Goal: Task Accomplishment & Management: Use online tool/utility

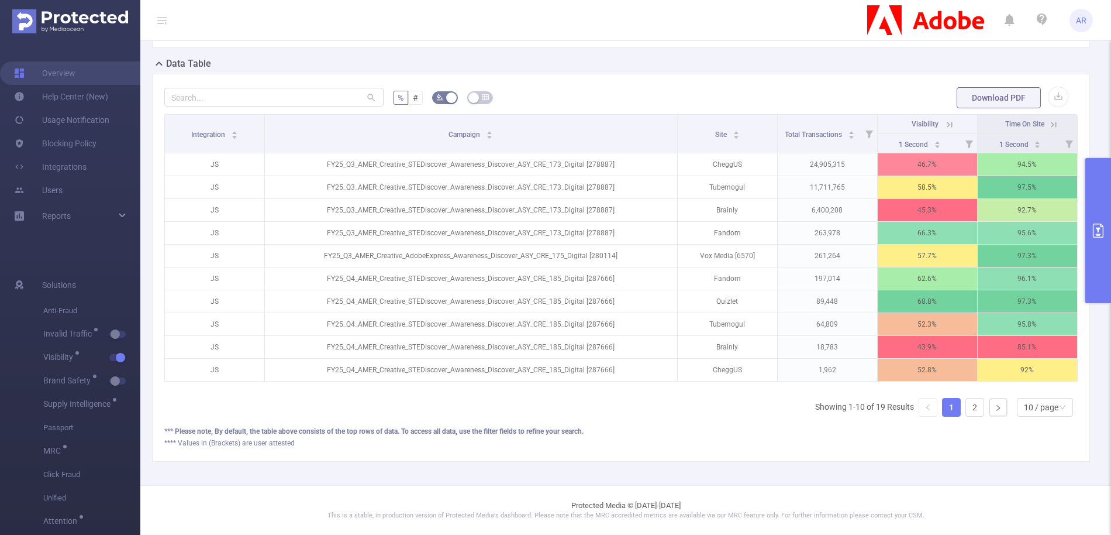
scroll to position [307, 0]
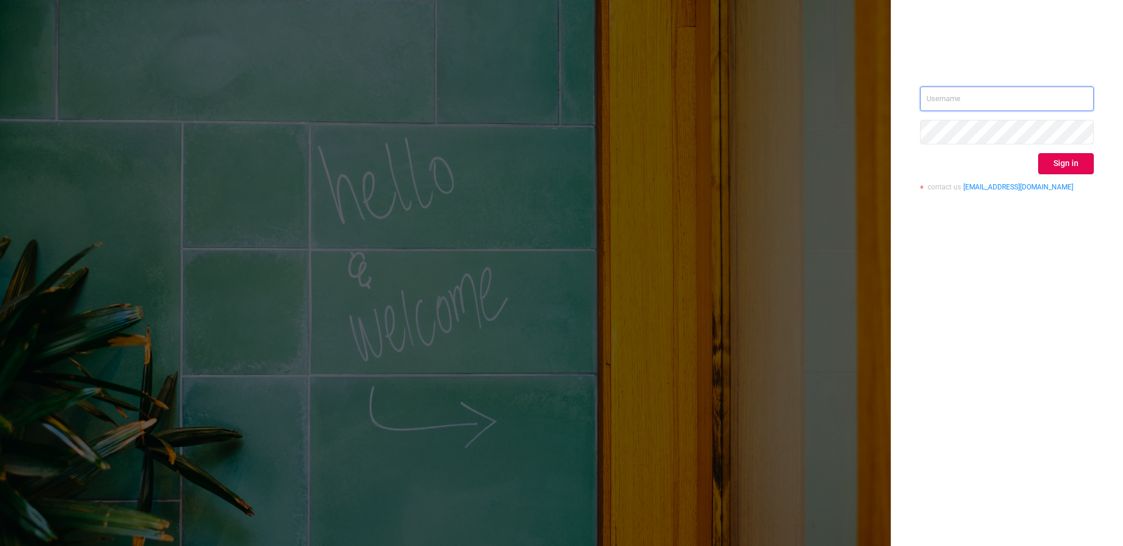
click at [1033, 98] on input "text" at bounding box center [1007, 99] width 174 height 25
type input "ashley@protected.media"
click at [1063, 170] on button "Sign in" at bounding box center [1066, 163] width 56 height 21
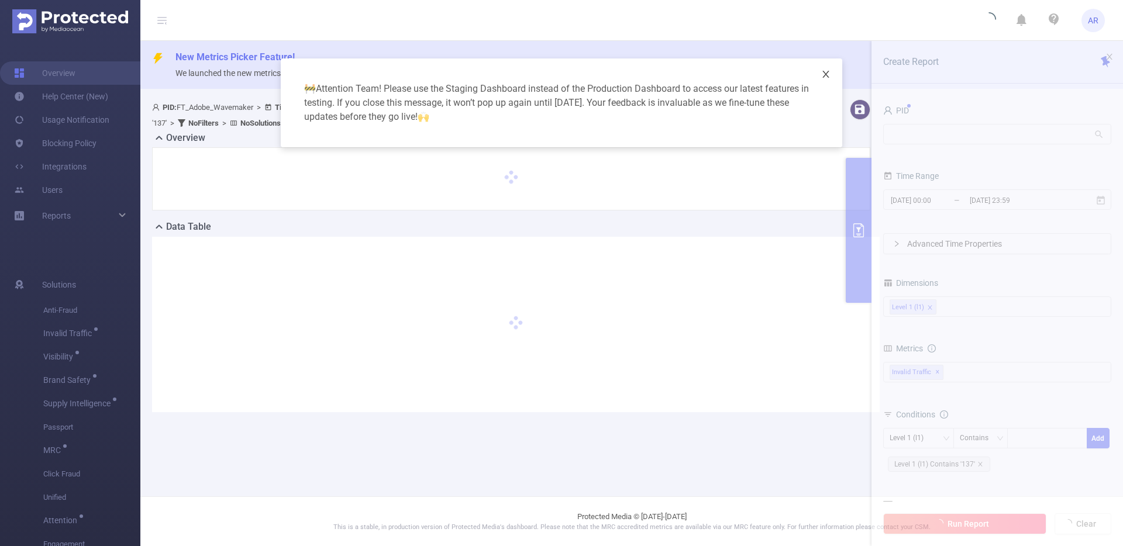
click at [820, 75] on span "Close" at bounding box center [825, 74] width 33 height 33
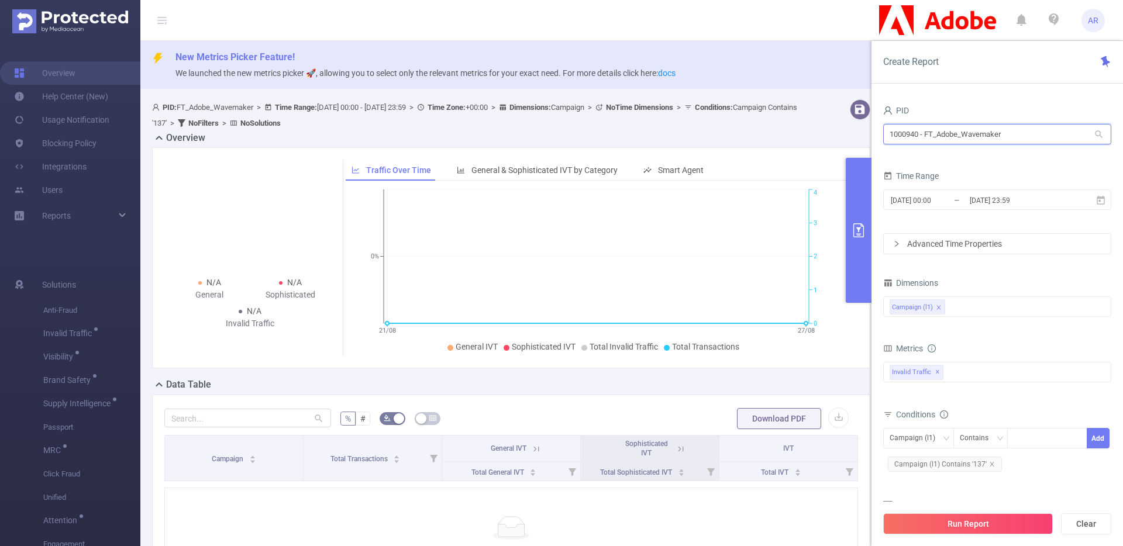
click at [945, 135] on input "1000940 - FT_Adobe_Wavemaker" at bounding box center [997, 134] width 228 height 20
type input "celsi"
click at [993, 205] on input "2025-08-27 23:59" at bounding box center [1016, 200] width 95 height 16
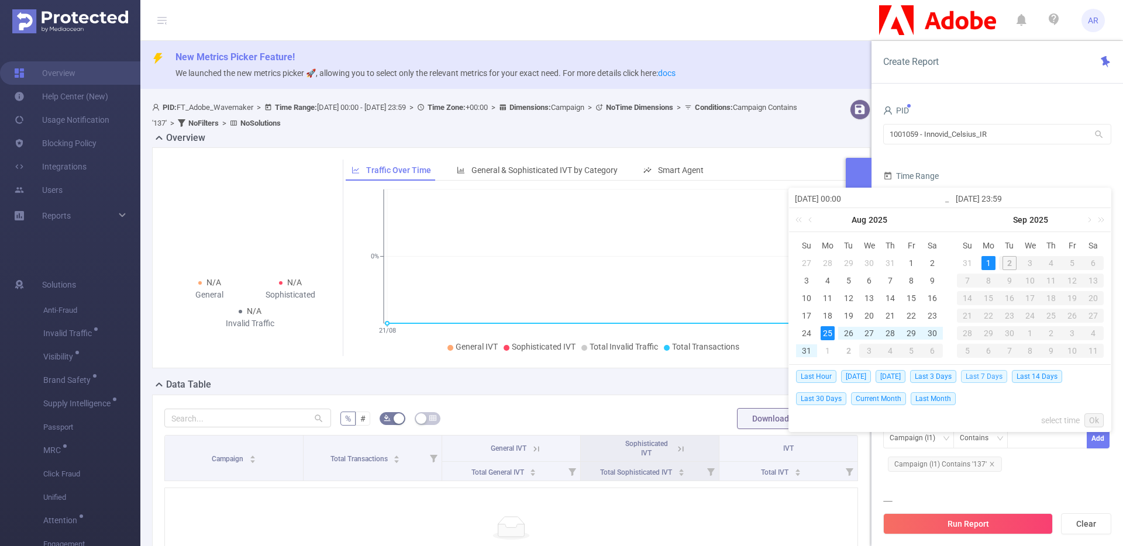
click at [979, 374] on span "Last 7 Days" at bounding box center [984, 376] width 46 height 13
type input "2025-08-26 00:00"
type input "2025-09-01 23:59"
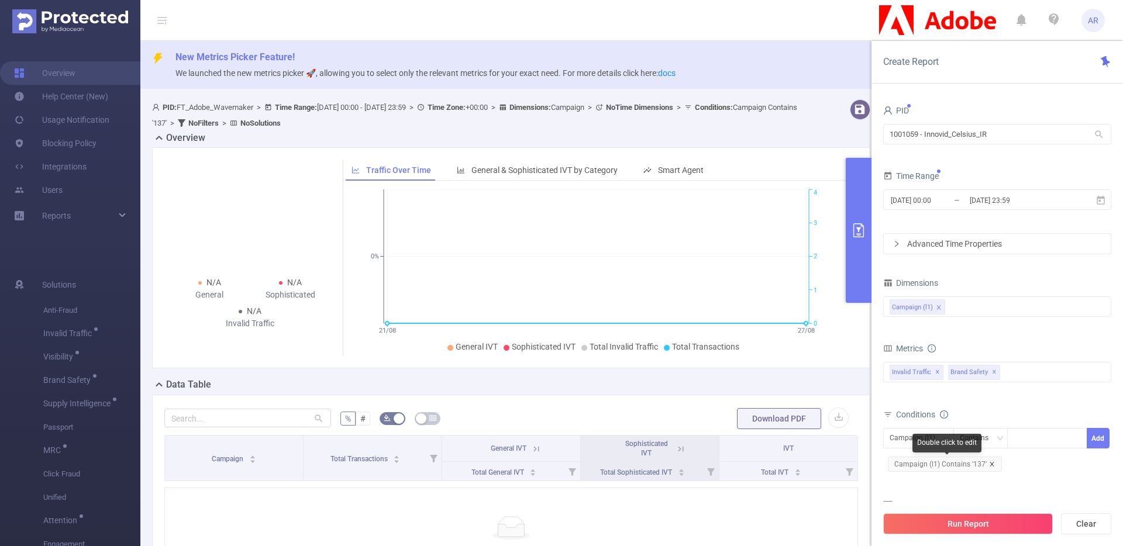
click at [990, 465] on icon "icon: close" at bounding box center [992, 464] width 4 height 4
click at [992, 370] on span "✕" at bounding box center [994, 373] width 5 height 14
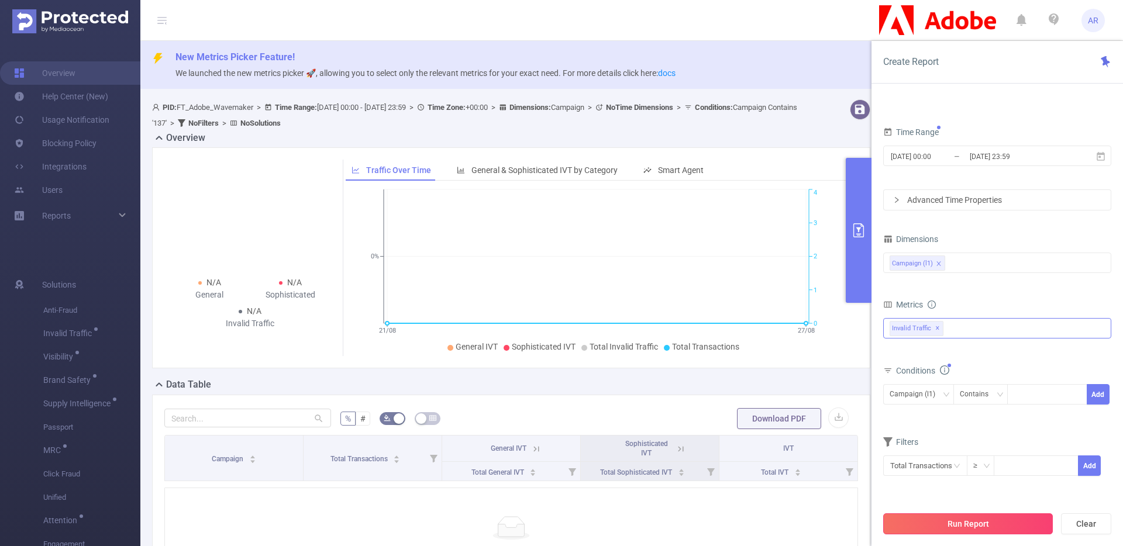
click at [928, 519] on button "Run Report" at bounding box center [968, 524] width 170 height 21
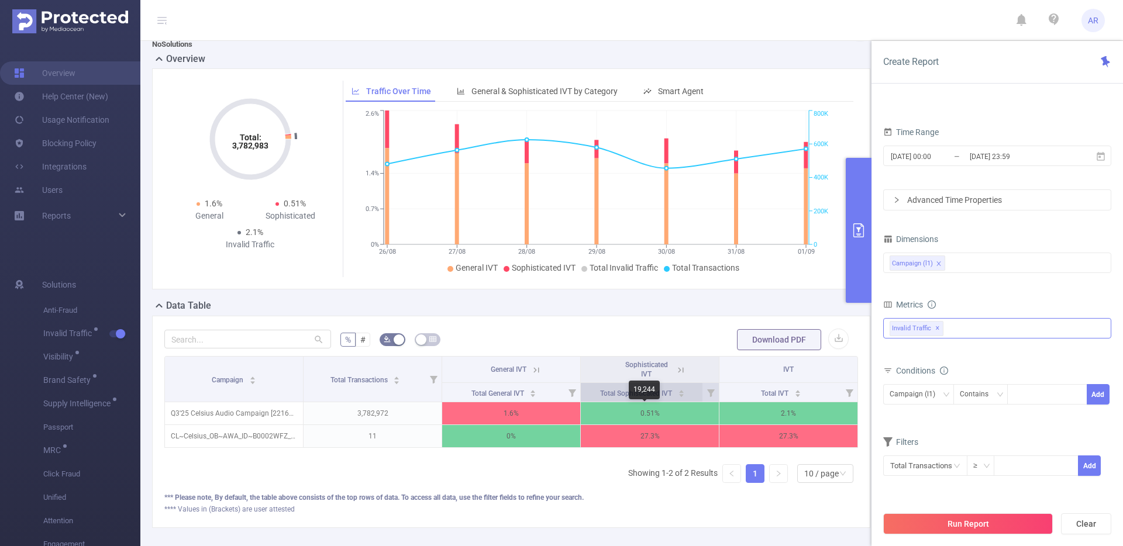
scroll to position [80, 0]
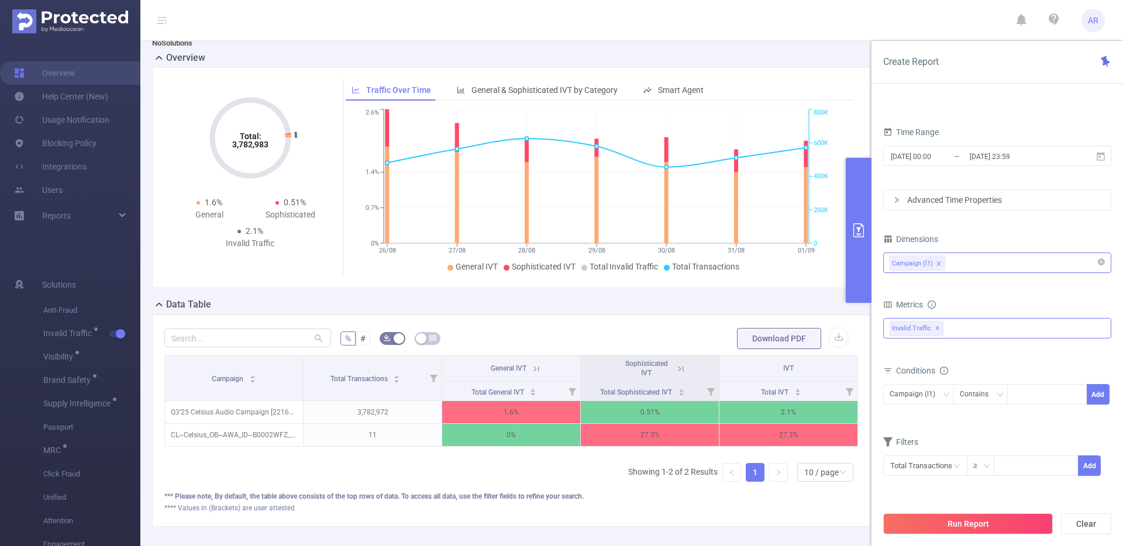
click at [970, 258] on div "Campaign (l1)" at bounding box center [997, 262] width 215 height 19
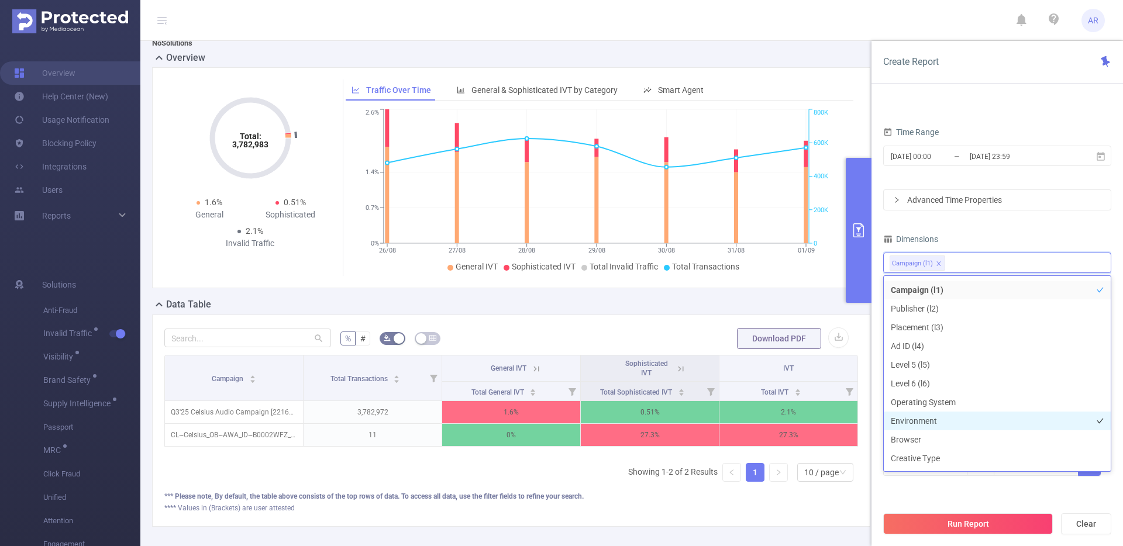
scroll to position [0, 0]
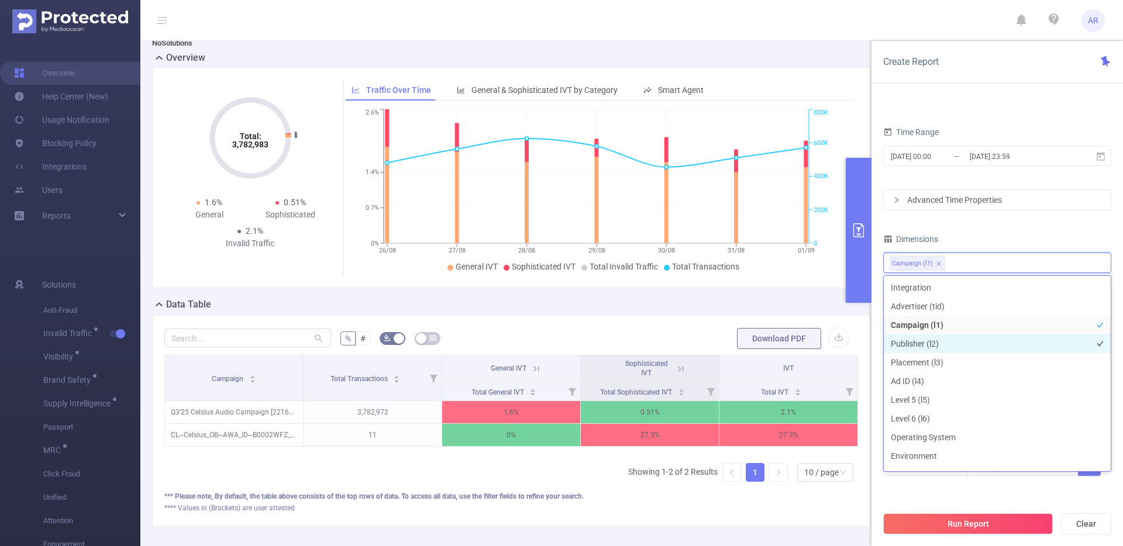
click at [946, 338] on li "Publisher (l2)" at bounding box center [997, 344] width 227 height 19
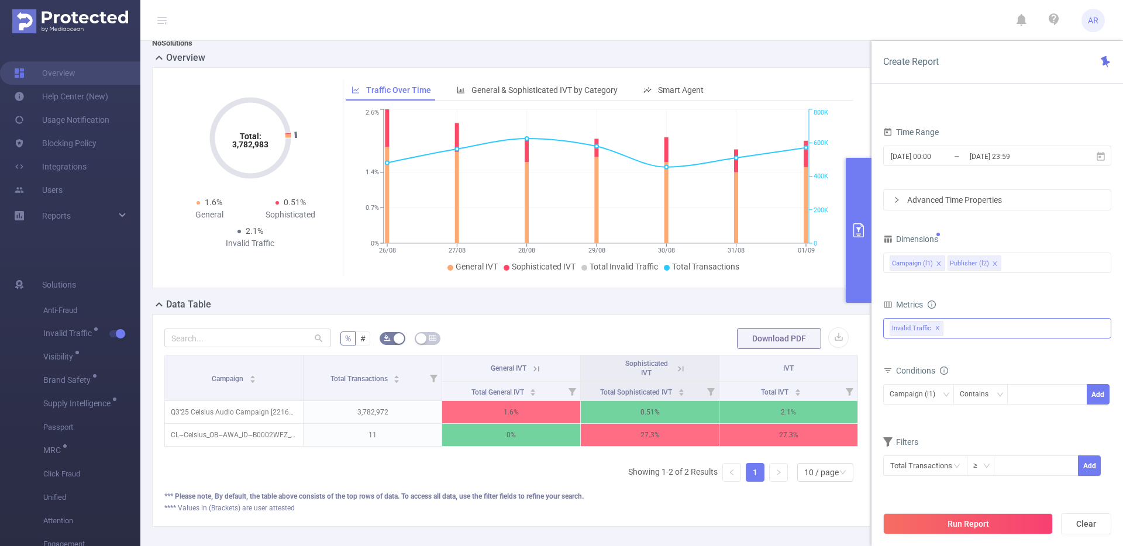
click at [945, 498] on div "PID 1001059 - Innovid_Celsius_IR 1001059 - Innovid_Celsius_IR Time Range 2025-0…" at bounding box center [997, 281] width 228 height 447
click at [934, 526] on button "Run Report" at bounding box center [968, 524] width 170 height 21
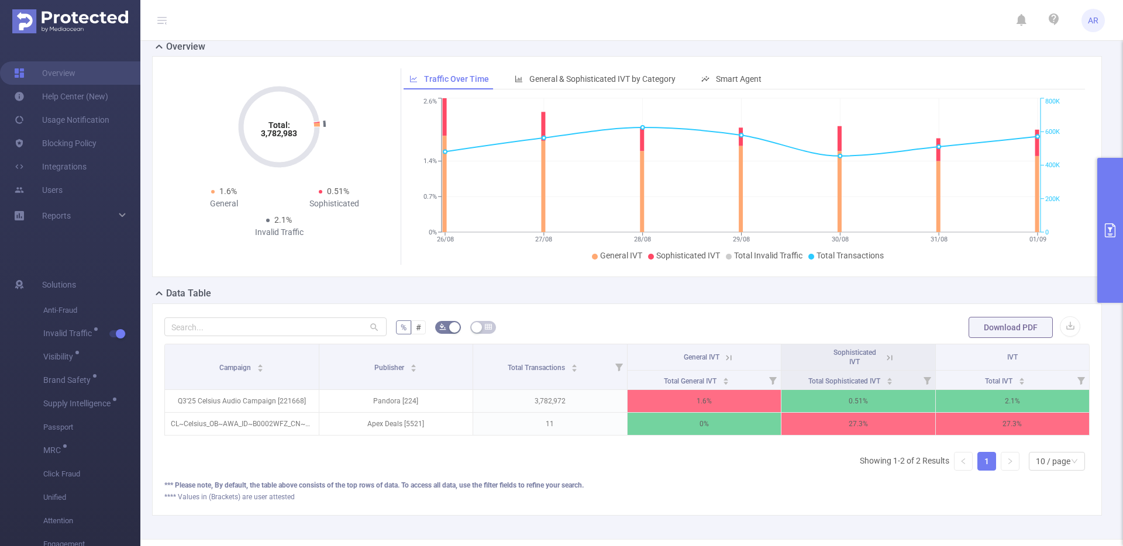
click at [1111, 219] on button "primary" at bounding box center [1110, 230] width 26 height 145
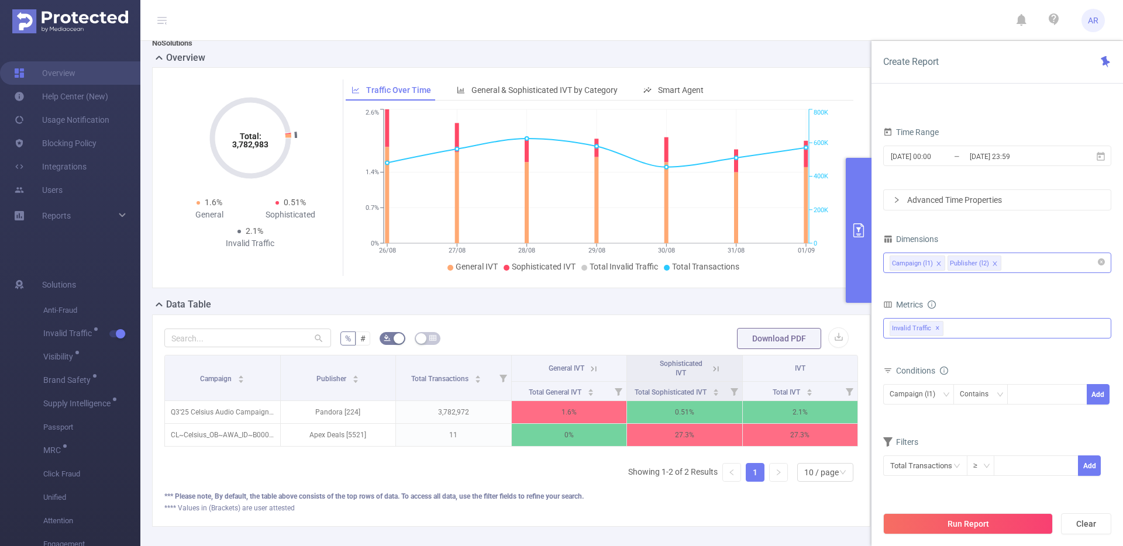
click at [1024, 263] on div "Campaign (l1) Publisher (l2)" at bounding box center [997, 262] width 215 height 19
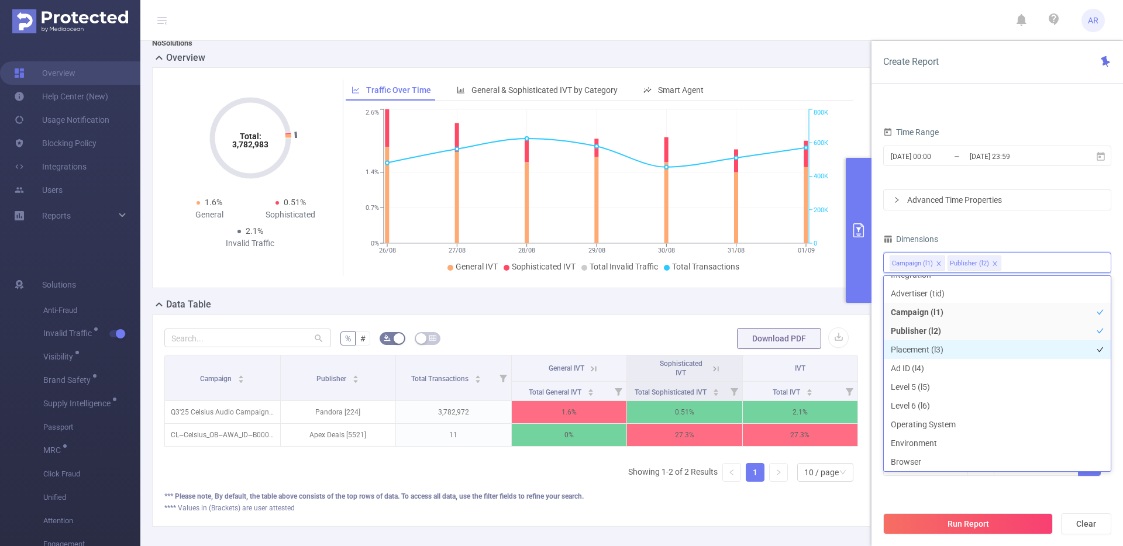
click at [963, 354] on li "Placement (l3)" at bounding box center [997, 349] width 227 height 19
click at [971, 524] on button "Run Report" at bounding box center [968, 524] width 170 height 21
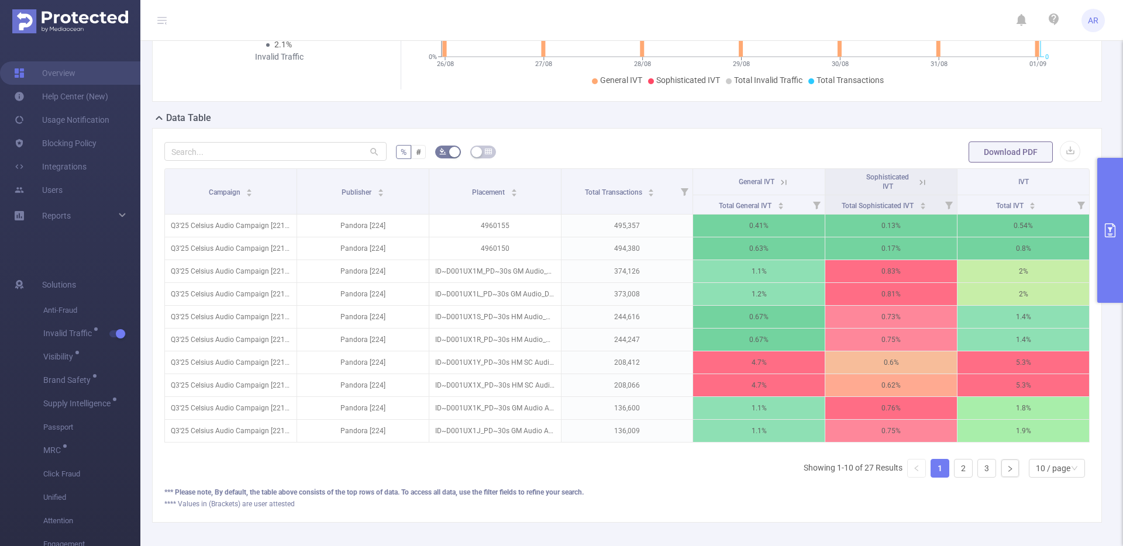
scroll to position [222, 0]
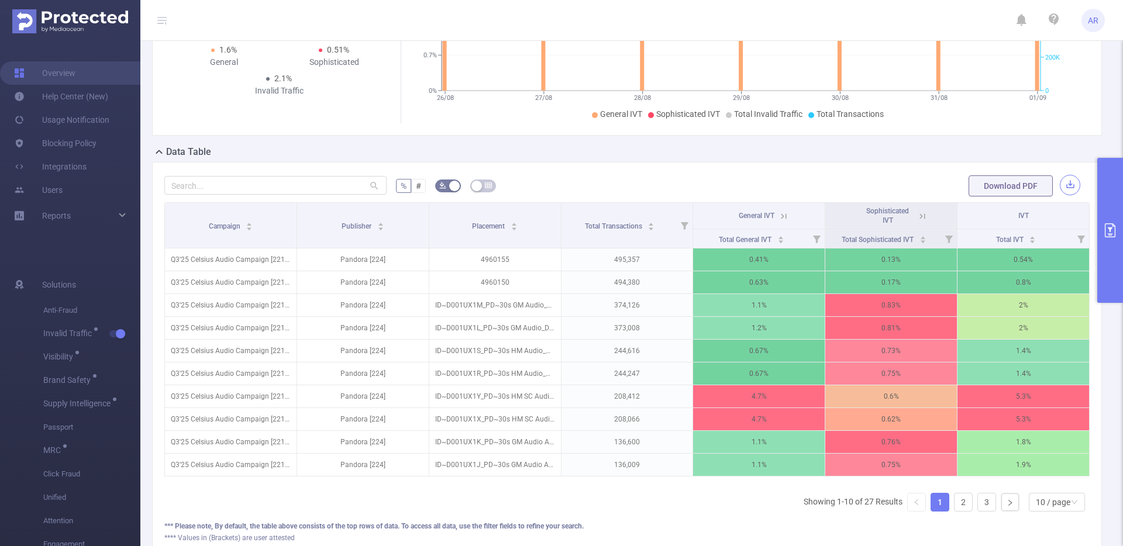
click at [1060, 181] on button "button" at bounding box center [1070, 185] width 20 height 20
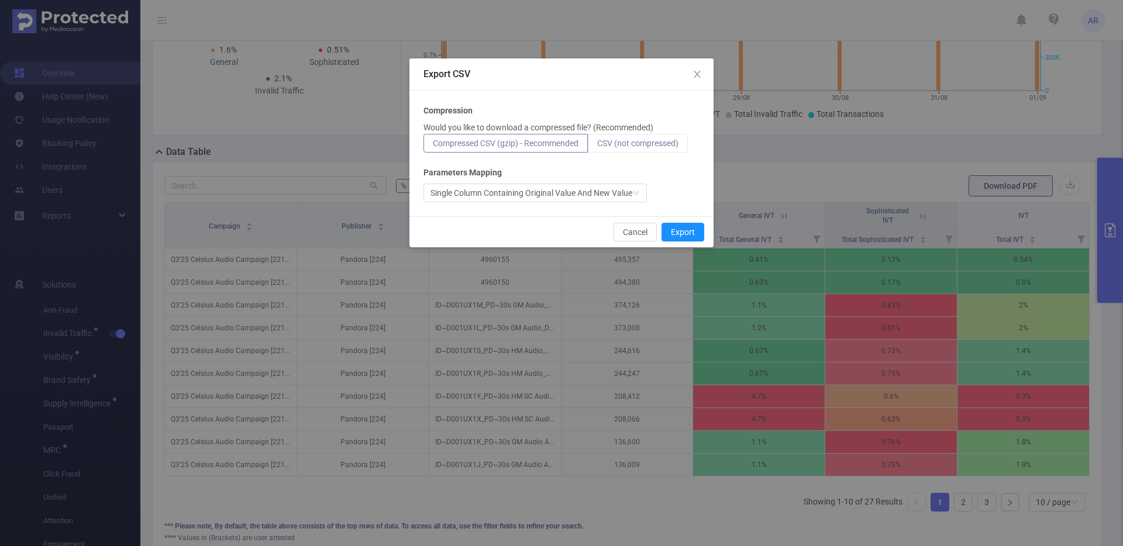
click at [642, 149] on label "CSV (not compressed)" at bounding box center [638, 143] width 100 height 19
click at [597, 146] on input "CSV (not compressed)" at bounding box center [597, 146] width 0 height 0
click at [692, 236] on button "Export" at bounding box center [682, 232] width 43 height 19
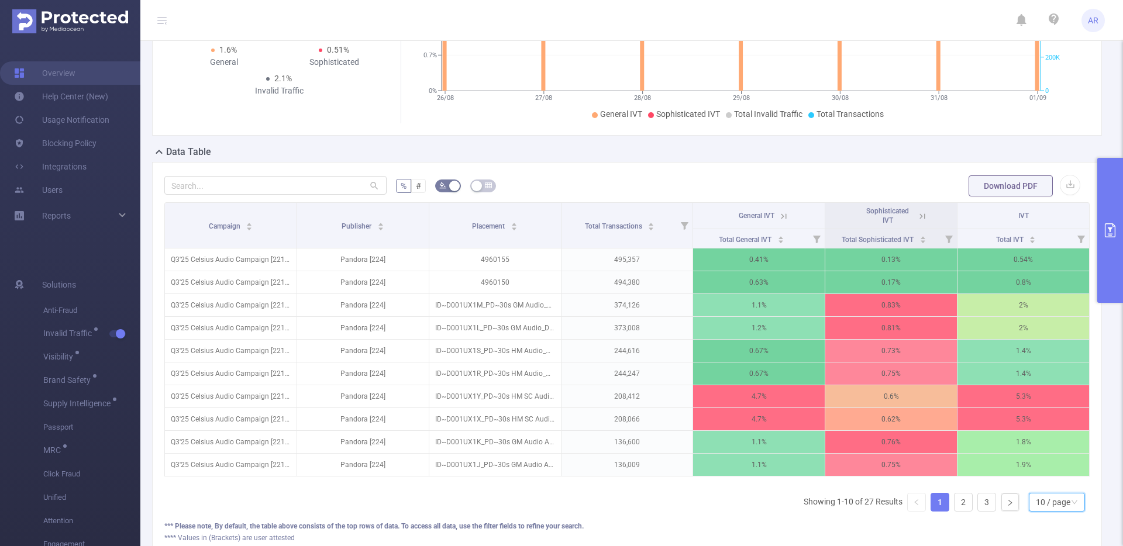
click at [1054, 508] on div "10 / page" at bounding box center [1053, 503] width 35 height 18
click at [1049, 485] on li "50 / page" at bounding box center [1047, 490] width 56 height 19
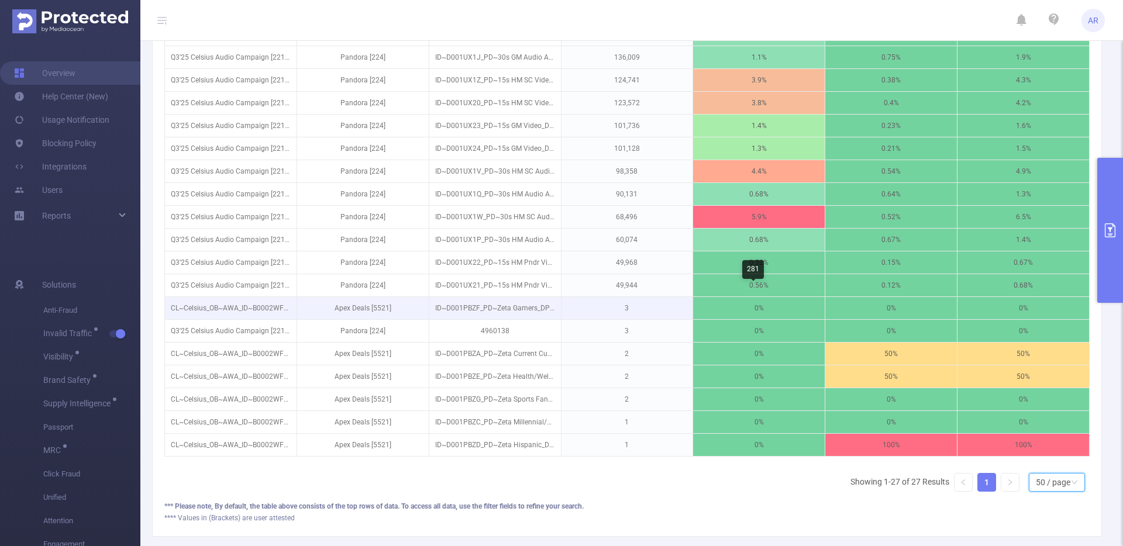
scroll to position [638, 0]
